Goal: Task Accomplishment & Management: Manage account settings

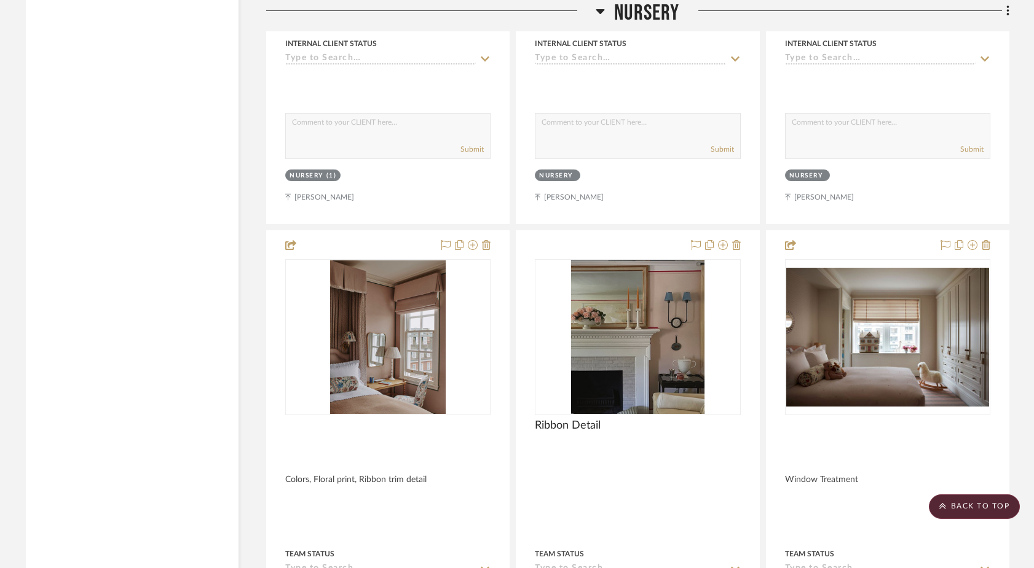
scroll to position [16555, 0]
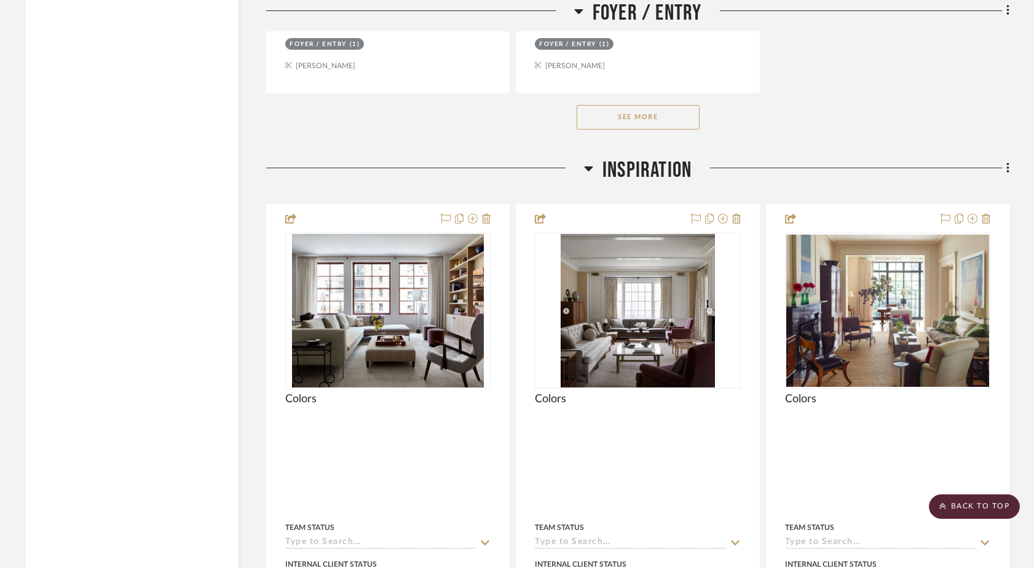
scroll to position [2514, 0]
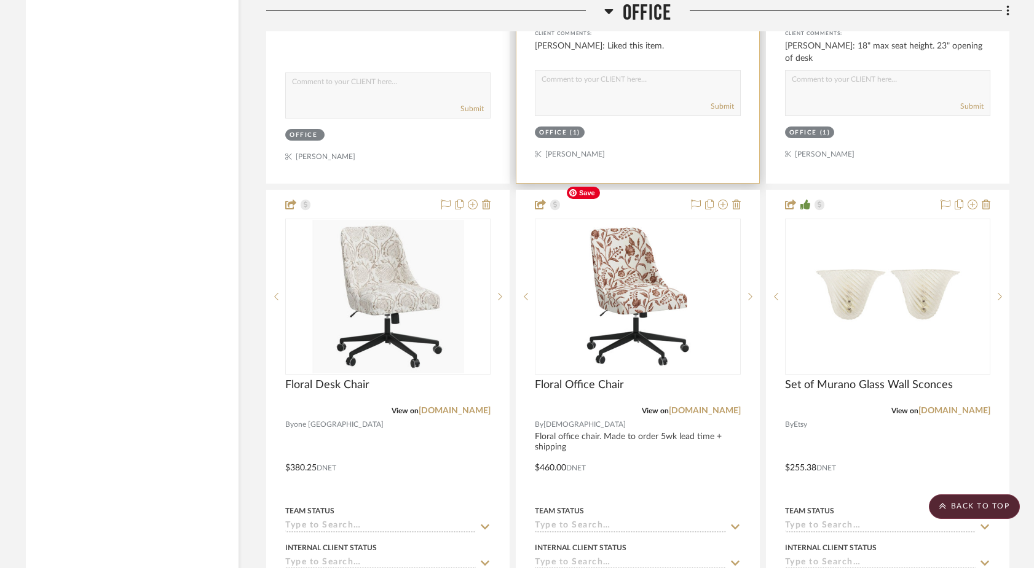
scroll to position [6517, 0]
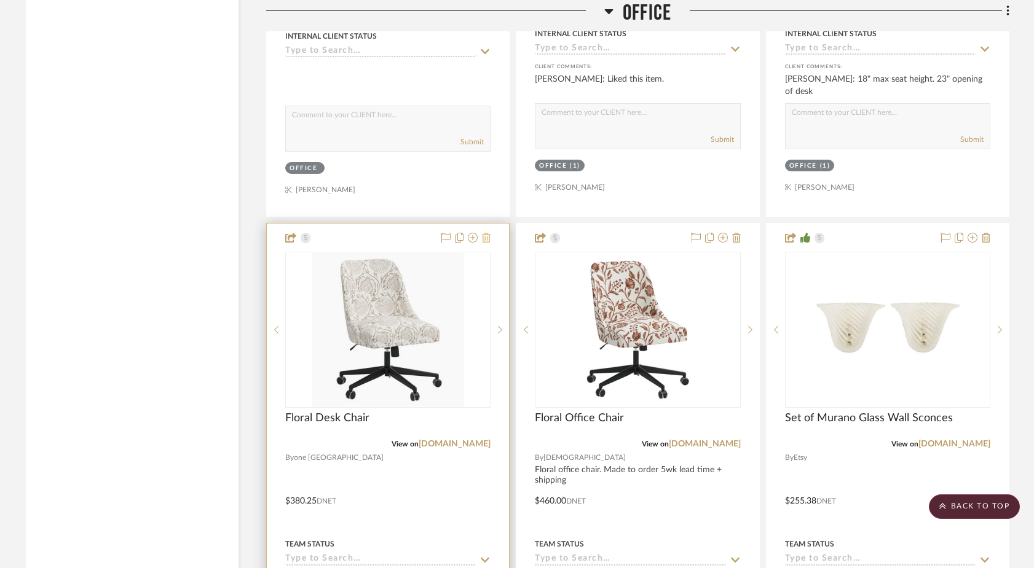
click at [487, 233] on icon at bounding box center [486, 238] width 9 height 10
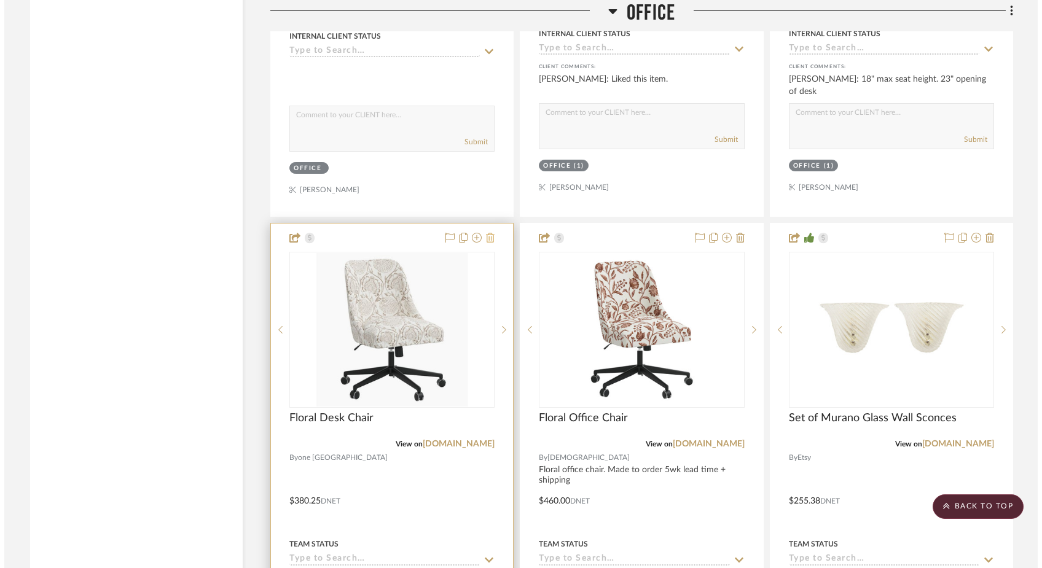
scroll to position [0, 0]
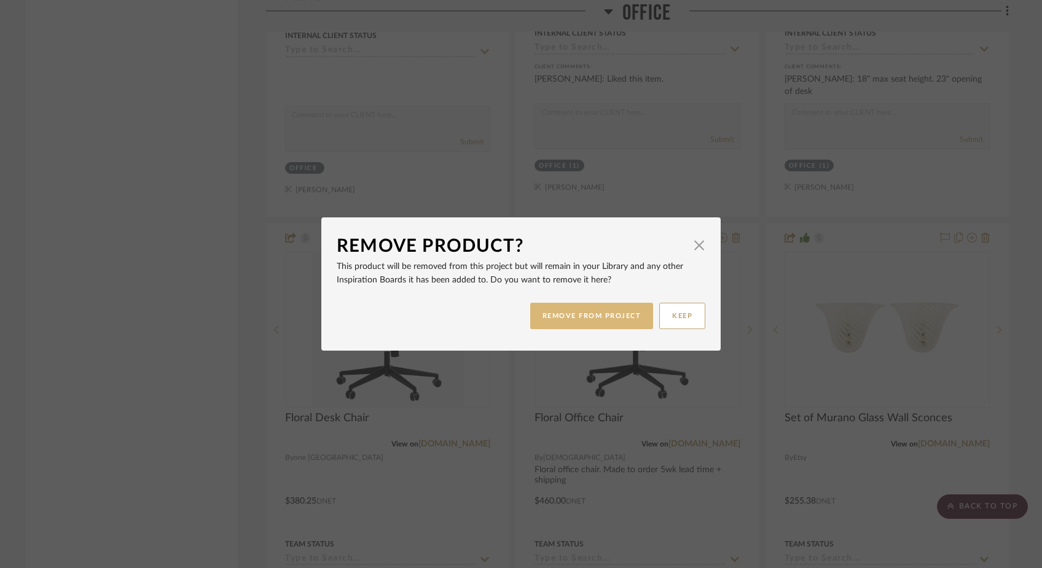
click at [594, 313] on button "REMOVE FROM PROJECT" at bounding box center [592, 316] width 124 height 26
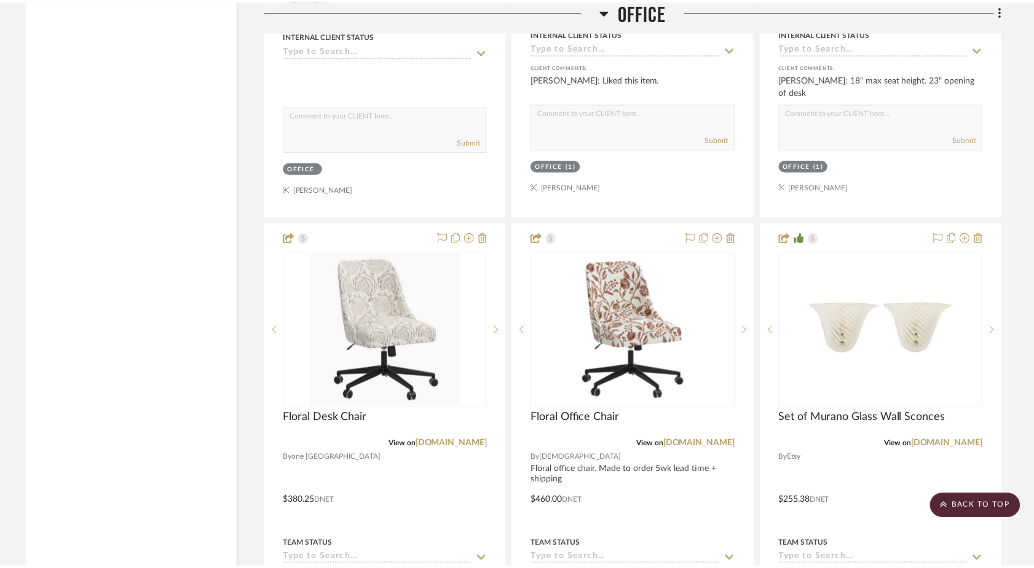
scroll to position [6517, 0]
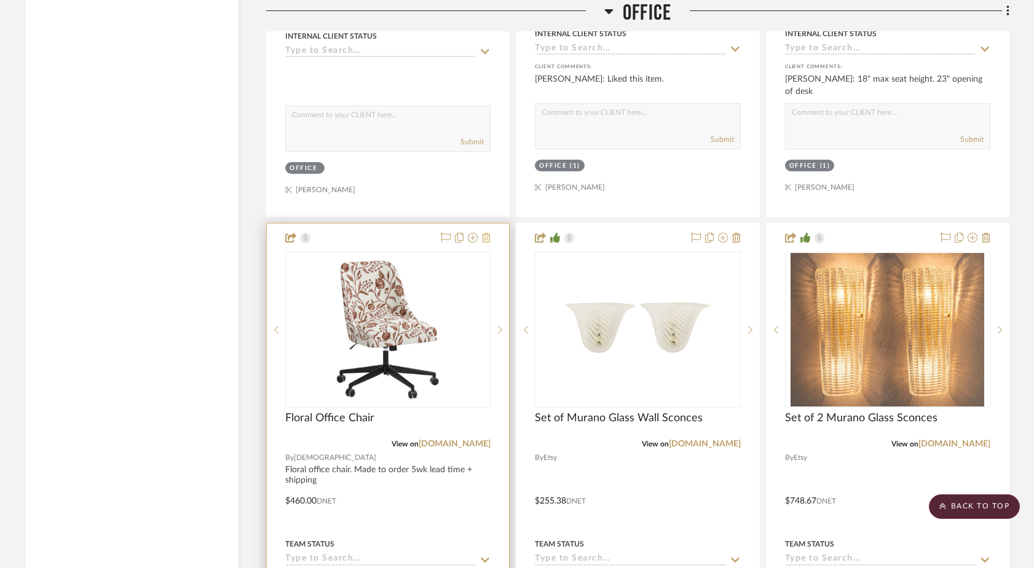
click at [485, 233] on icon at bounding box center [486, 238] width 9 height 10
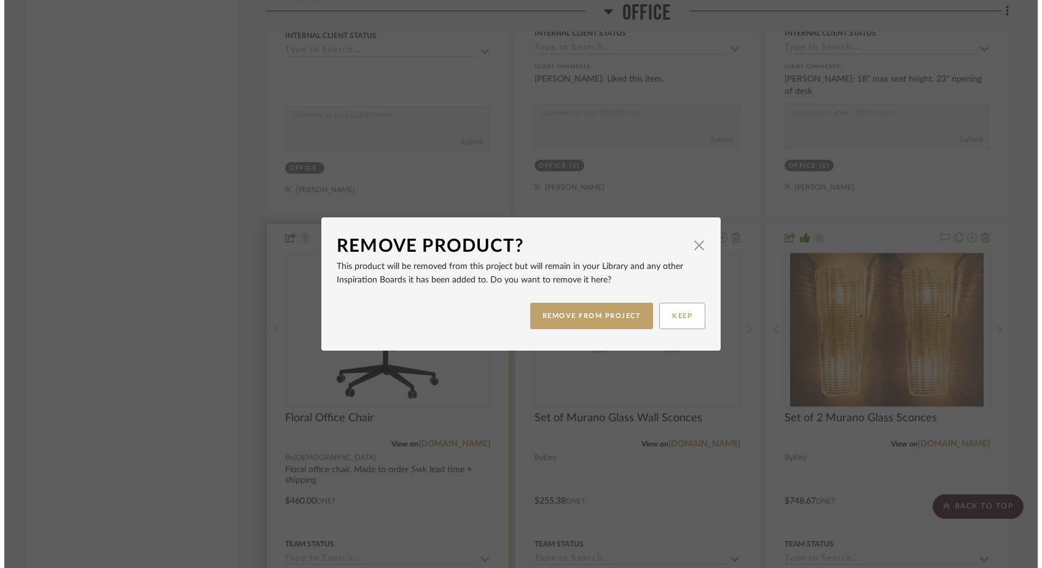
scroll to position [0, 0]
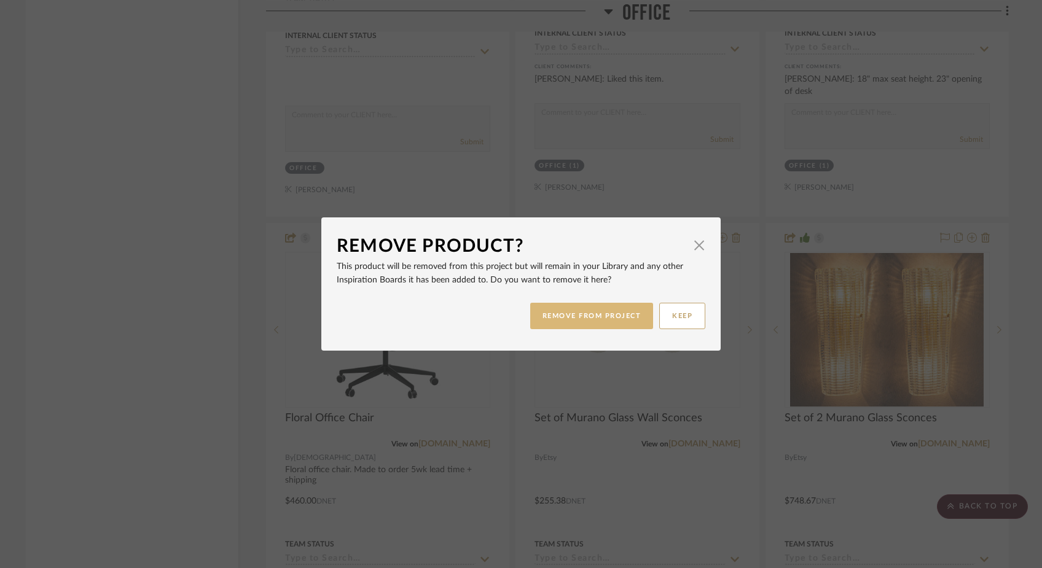
click at [559, 315] on button "REMOVE FROM PROJECT" at bounding box center [592, 316] width 124 height 26
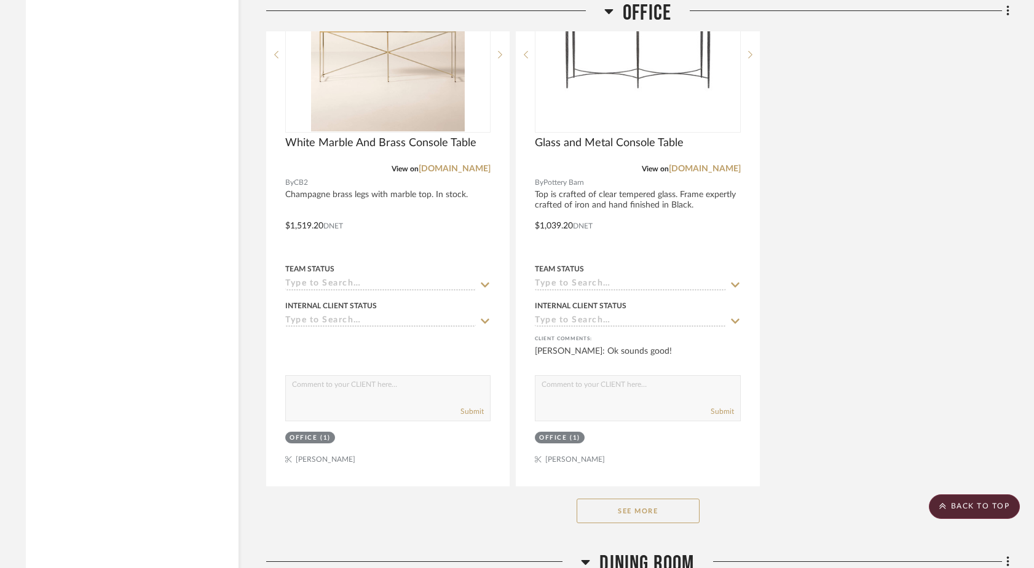
scroll to position [7340, 0]
click at [600, 497] on button "See More" at bounding box center [637, 509] width 123 height 25
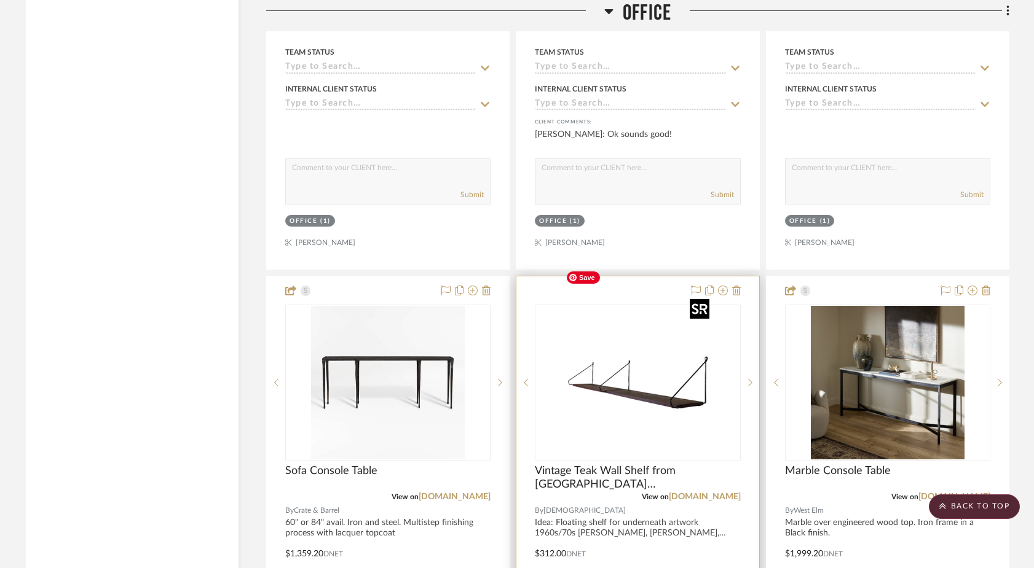
scroll to position [7561, 0]
